Goal: Task Accomplishment & Management: Complete application form

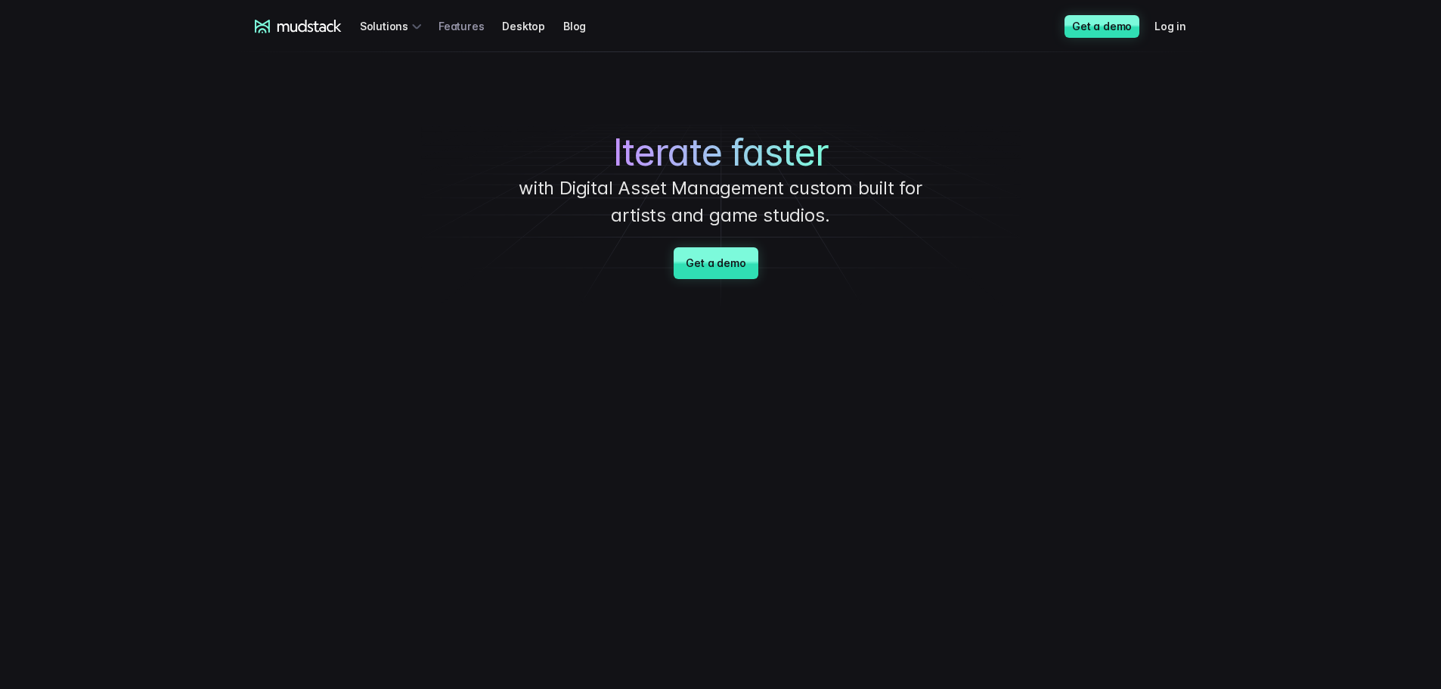
click at [460, 22] on link "Features" at bounding box center [469, 26] width 63 height 28
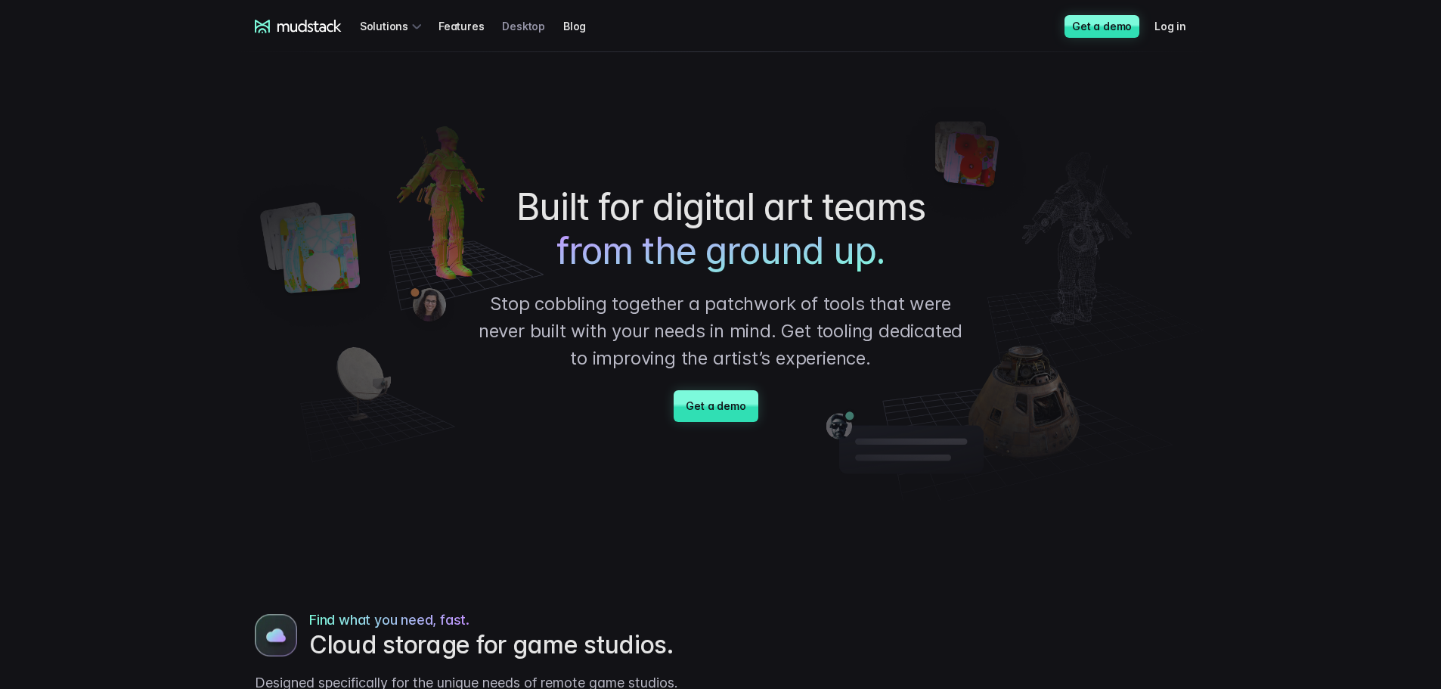
click at [532, 31] on link "Desktop" at bounding box center [532, 26] width 61 height 28
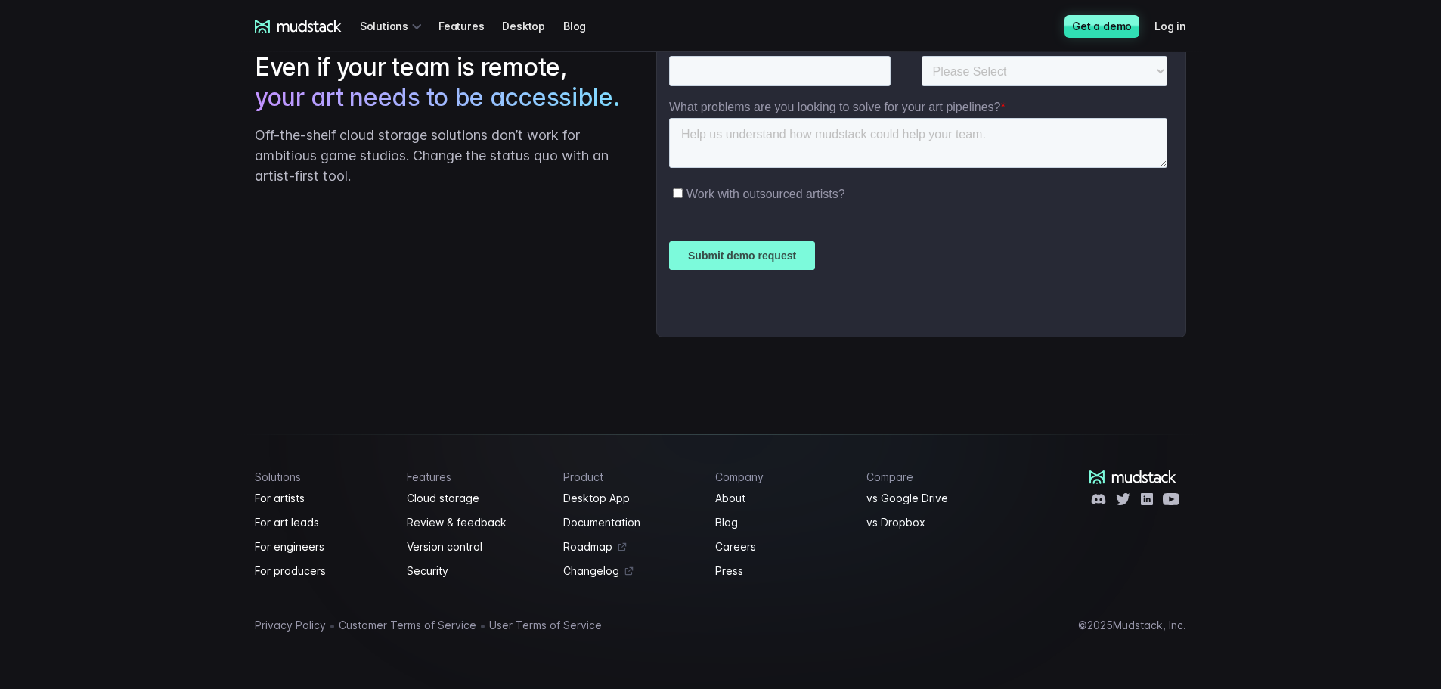
scroll to position [2789, 0]
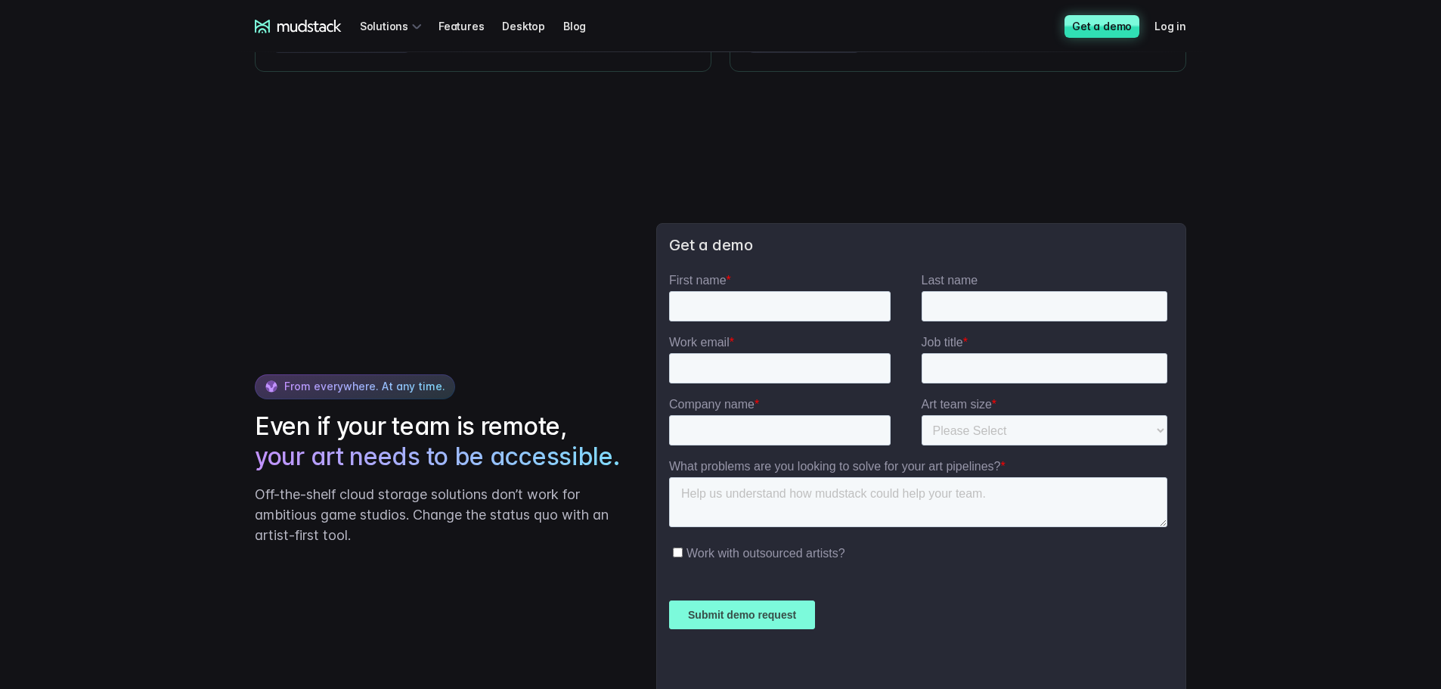
click at [1105, 32] on link "Get a demo" at bounding box center [1101, 26] width 75 height 23
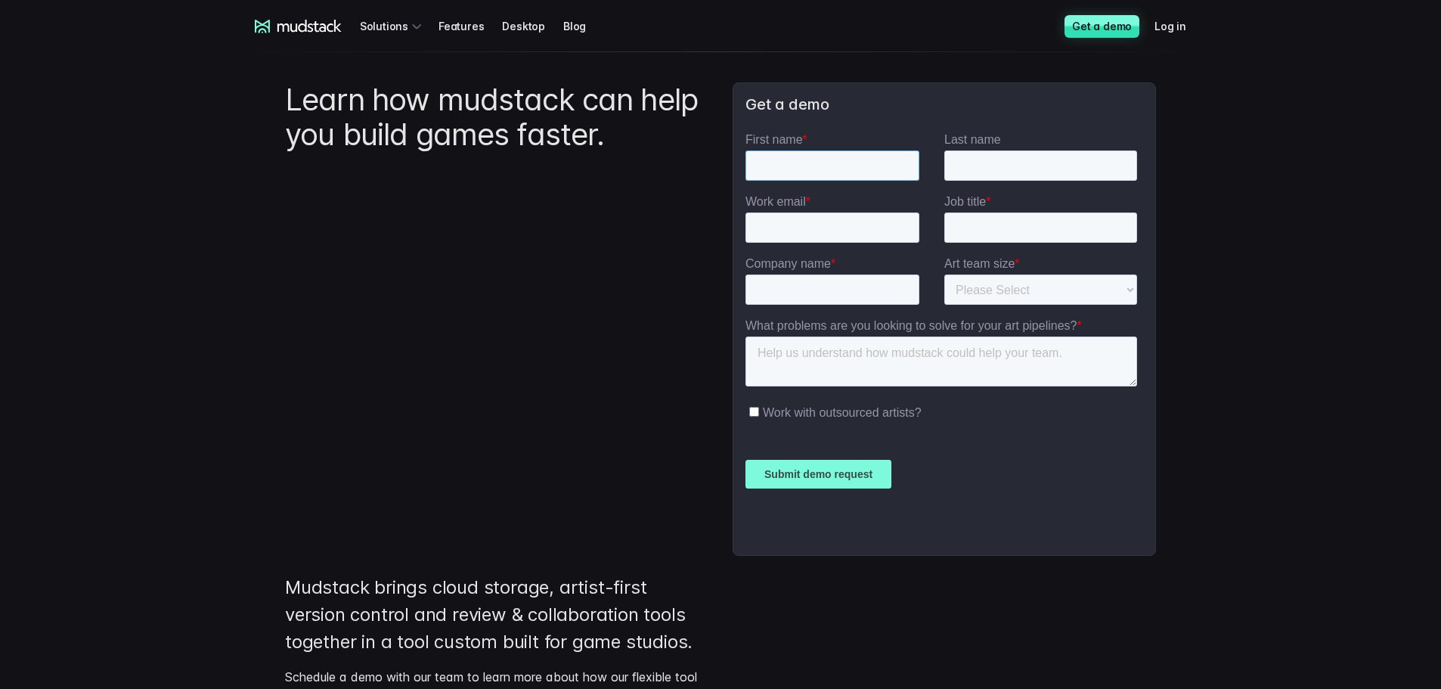
click at [790, 169] on input "First name *" at bounding box center [832, 165] width 174 height 30
type input "Shane"
type input "Brooker"
type input "P238614@tafe.wa.edu.au"
type input "Student"
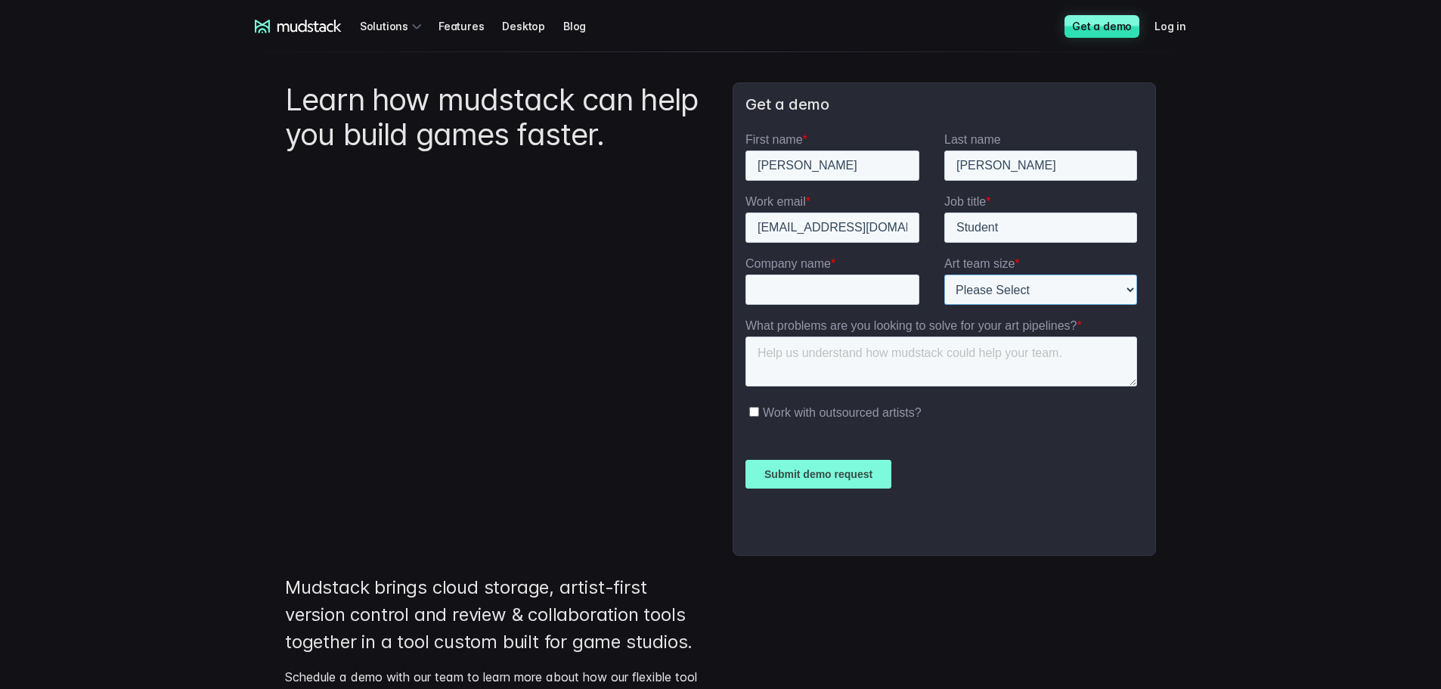
click at [1133, 280] on select "Please Select 1-10 11-25 26-50 50+" at bounding box center [1040, 289] width 193 height 30
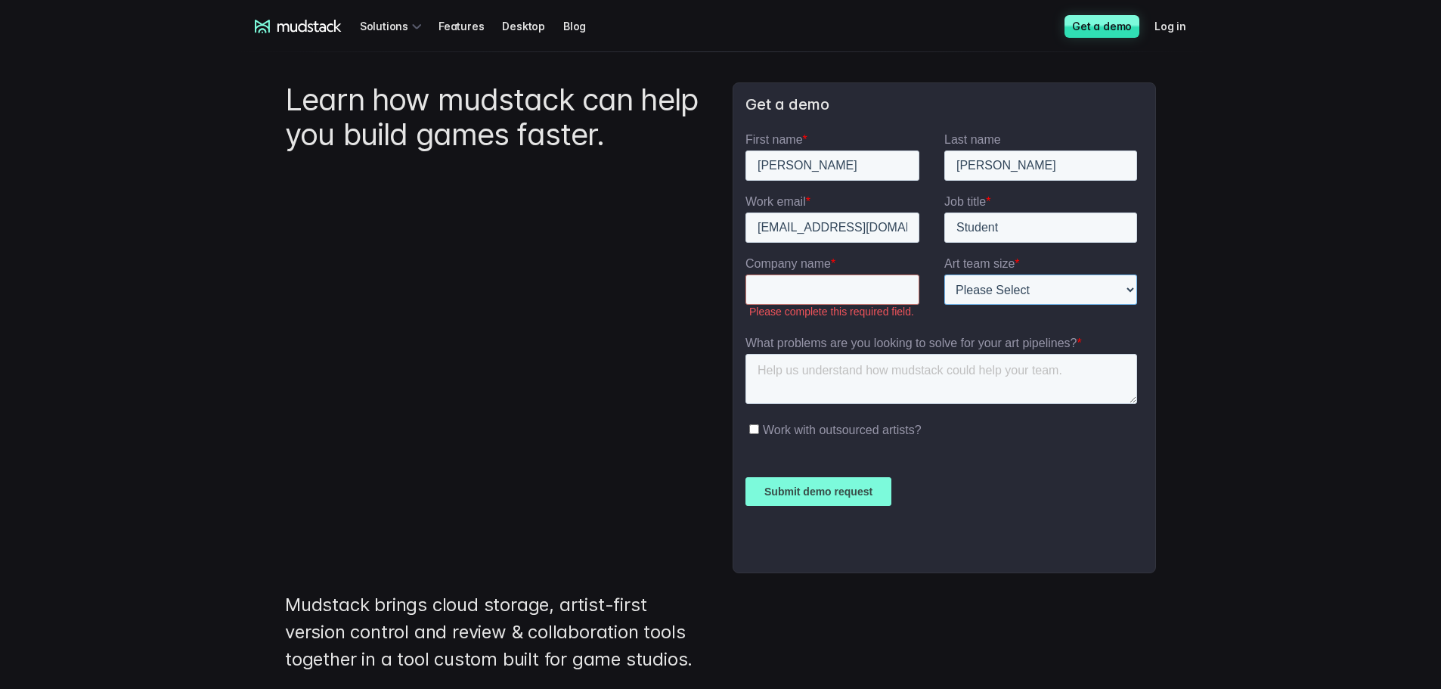
select select "1-10"
click at [944, 274] on select "Please Select 1-10 11-25 26-50 50+" at bounding box center [1040, 289] width 193 height 30
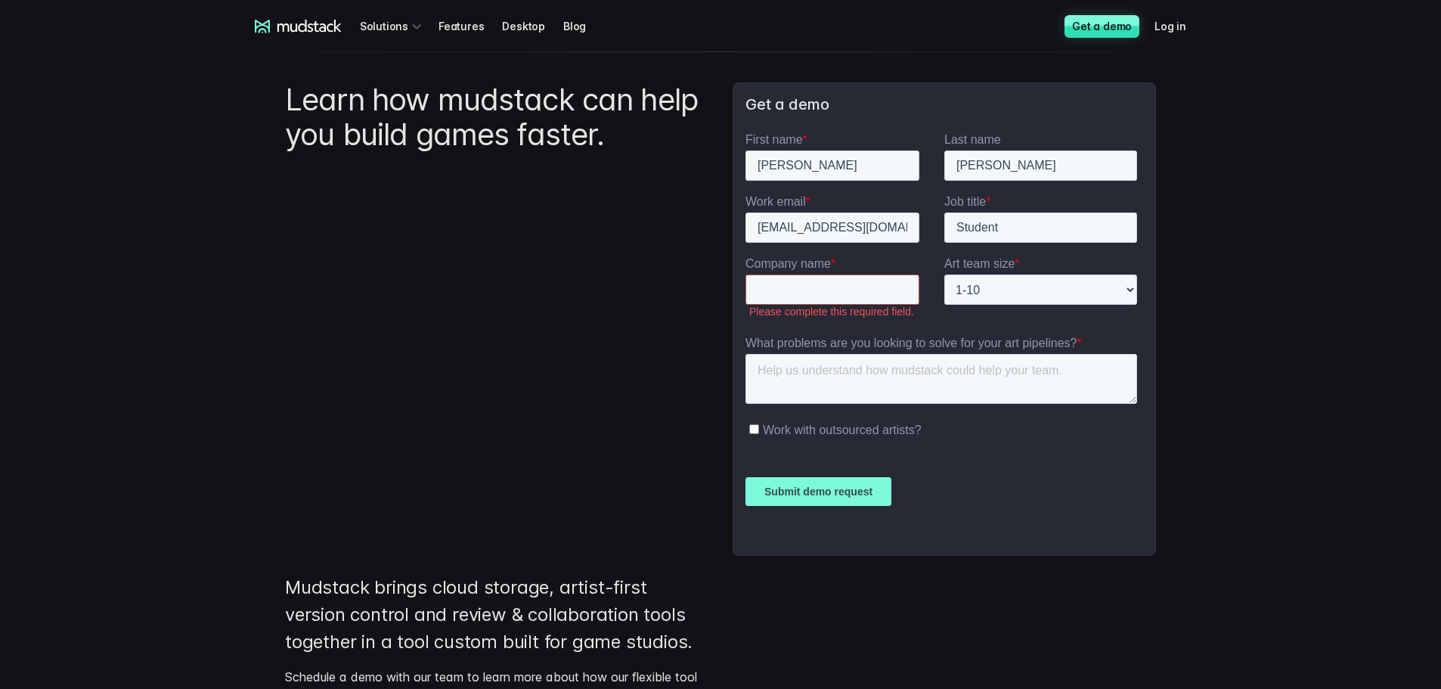
click at [827, 288] on input "Company name *" at bounding box center [832, 289] width 174 height 30
click at [784, 289] on input "Company name *" at bounding box center [832, 289] width 174 height 30
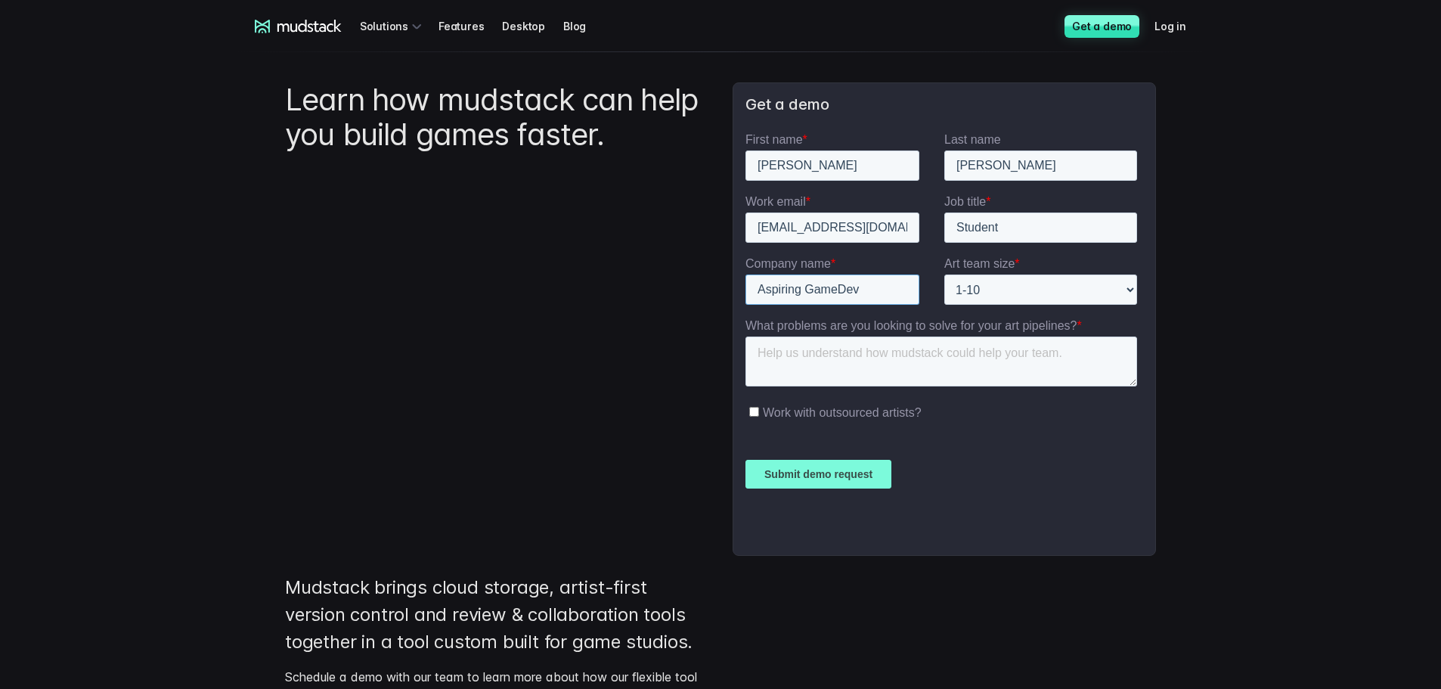
type input "Aspiring GameDev"
click at [1006, 326] on span "What problems are you looking to solve for your art pipelines?" at bounding box center [910, 325] width 331 height 13
click at [1006, 336] on textarea "What problems are you looking to solve for your art pipelines? *" at bounding box center [941, 361] width 392 height 50
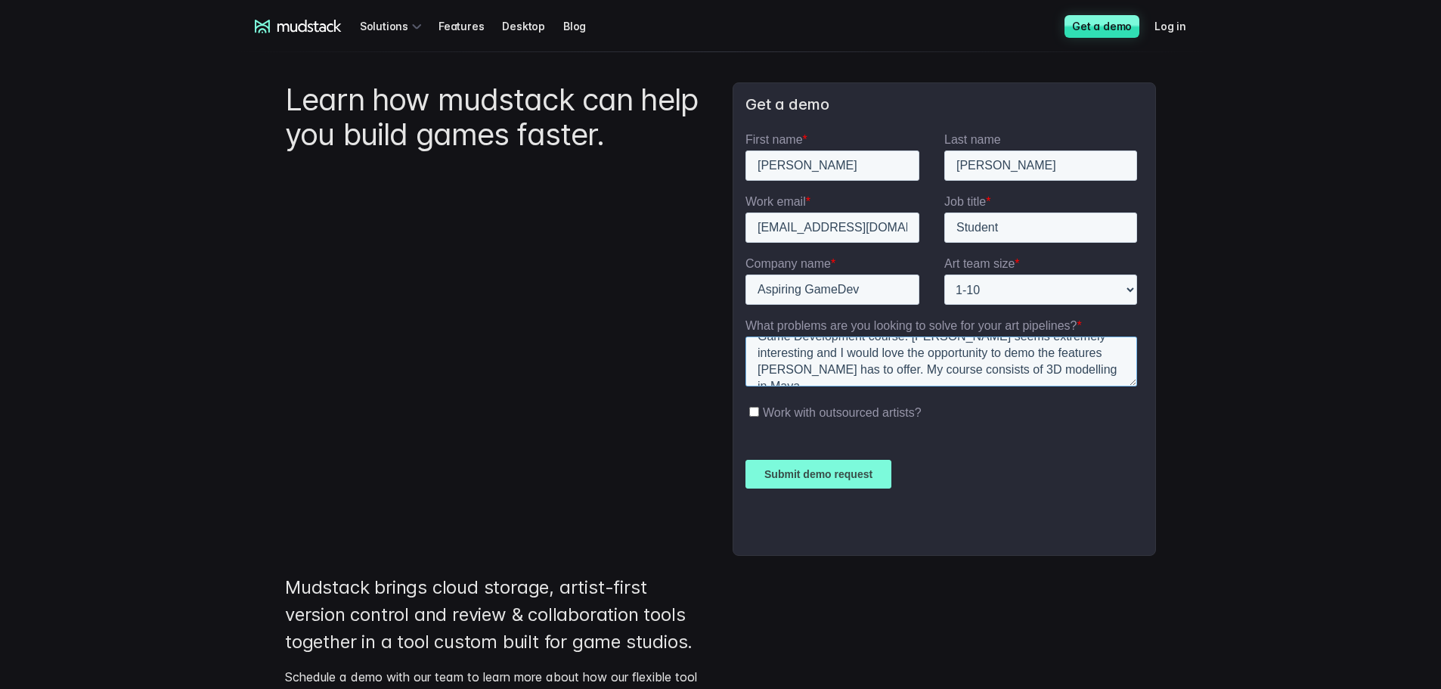
scroll to position [40, 0]
click at [1094, 382] on textarea "I'm currently researching Media Asset Management systems for my Game Developmen…" at bounding box center [941, 361] width 392 height 50
type textarea "I'm currently researching Media Asset Management systems for my Game Developmen…"
click at [803, 469] on input "Submit demo request" at bounding box center [818, 474] width 146 height 29
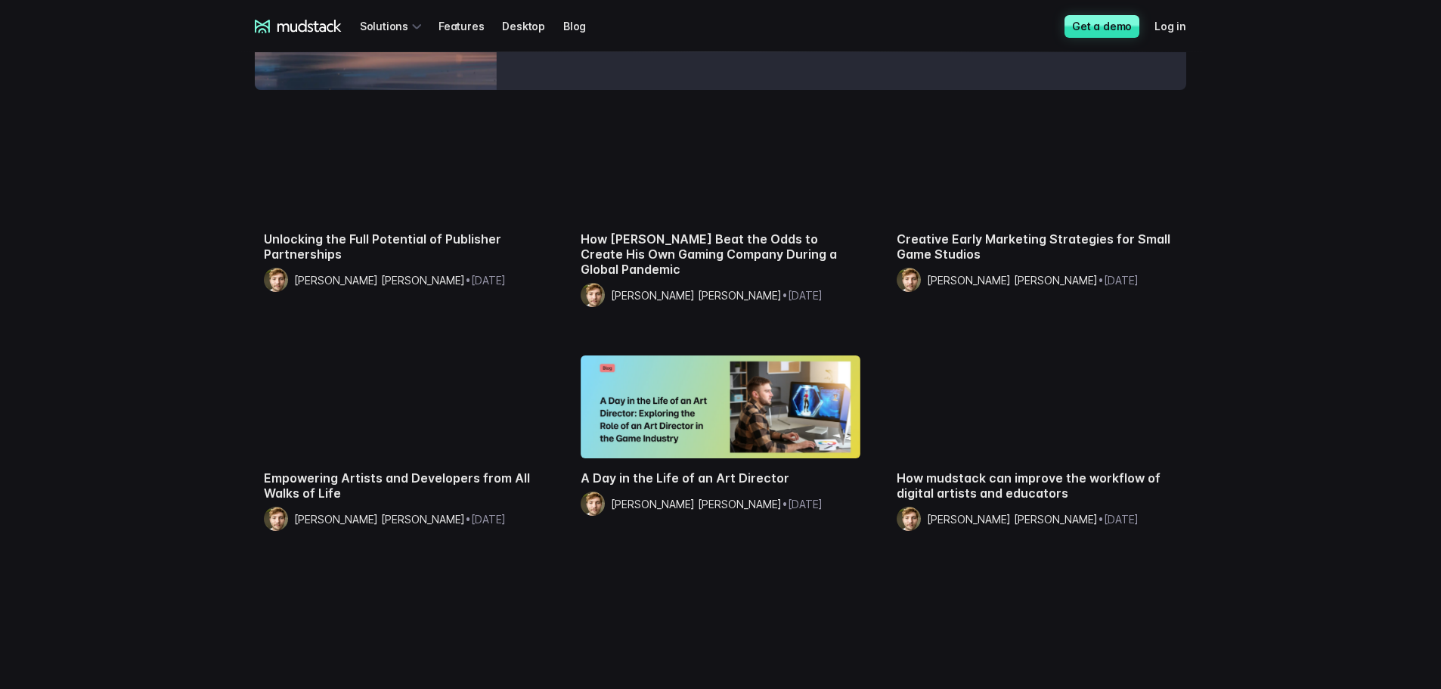
scroll to position [1285, 0]
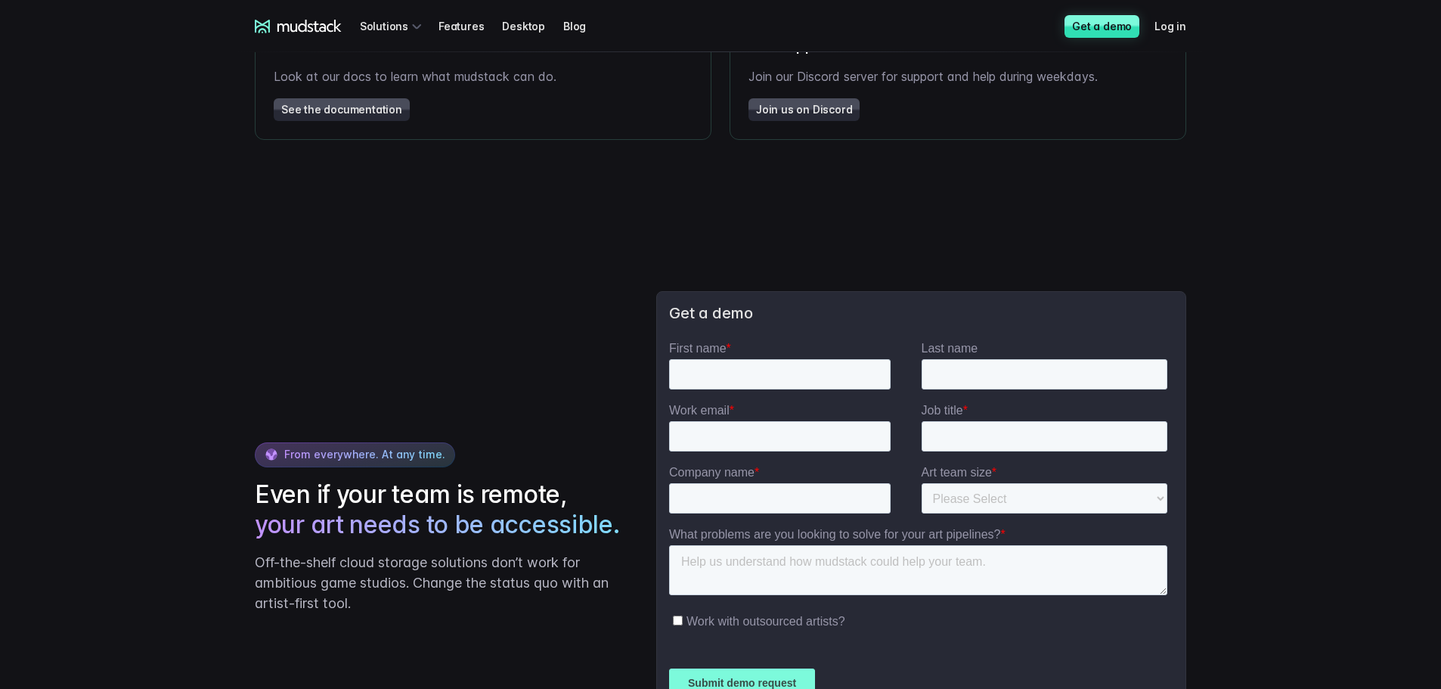
scroll to position [2872, 0]
